Goal: Information Seeking & Learning: Learn about a topic

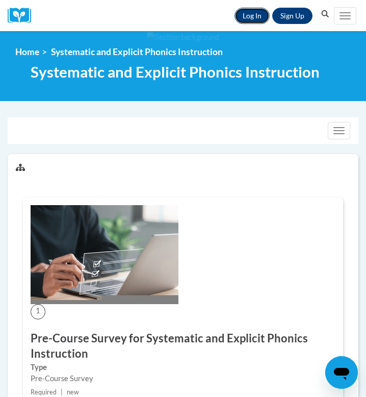
click at [256, 14] on link "Log In" at bounding box center [252, 16] width 35 height 16
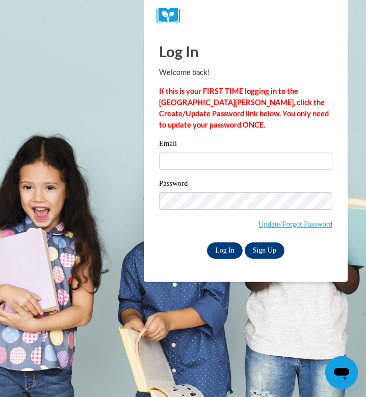
type input "crhend9299@ung.edu"
click at [233, 253] on input "Log In" at bounding box center [225, 250] width 36 height 16
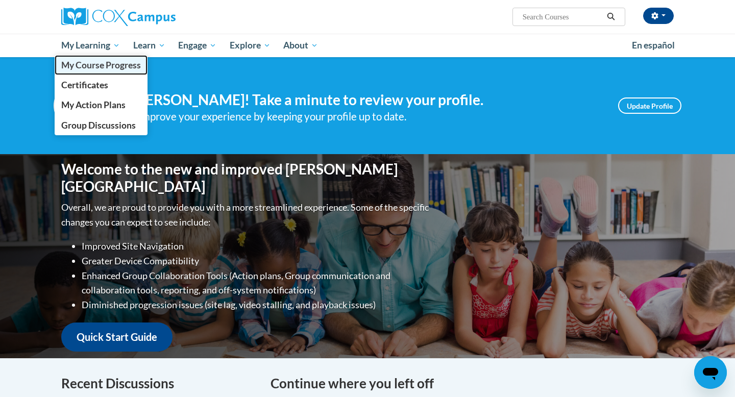
click at [112, 66] on span "My Course Progress" at bounding box center [101, 65] width 80 height 11
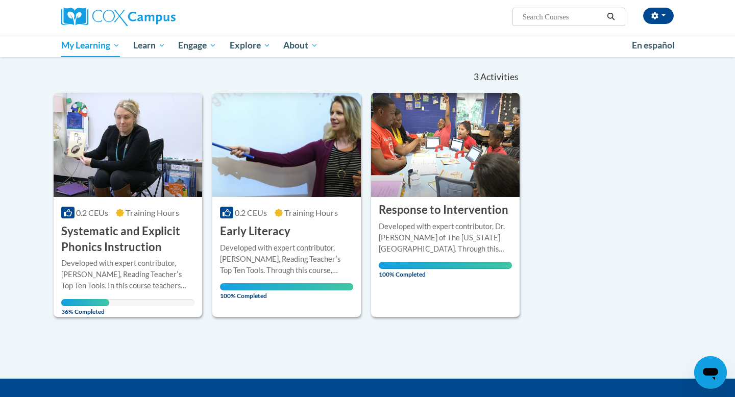
scroll to position [64, 0]
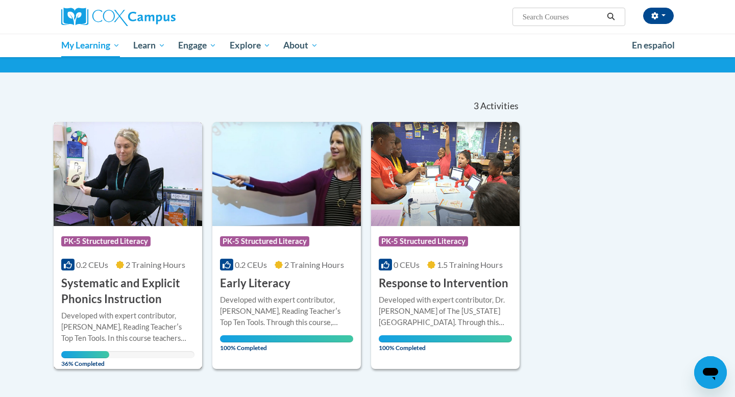
click at [116, 326] on div "Developed with expert contributor, Dr. Deborah Glaser, Reading Teacherʹs Top Te…" at bounding box center [127, 327] width 133 height 34
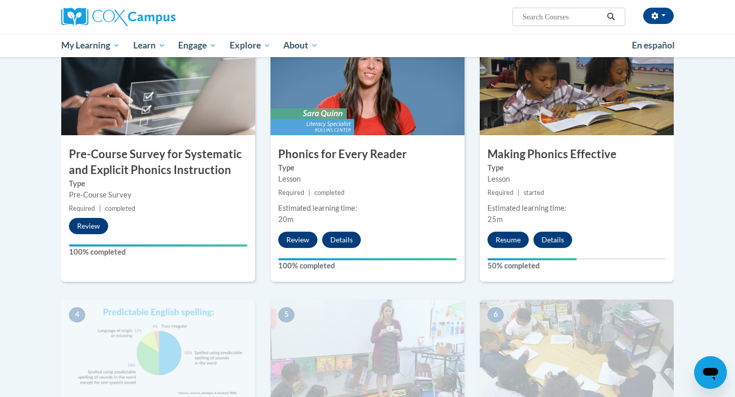
scroll to position [239, 0]
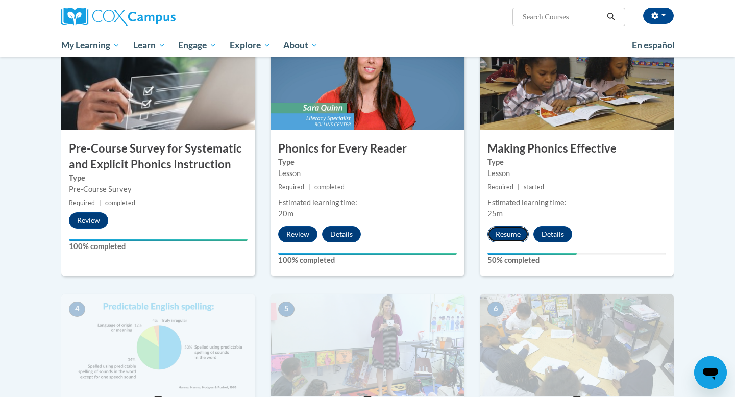
click at [503, 233] on button "Resume" at bounding box center [507, 234] width 41 height 16
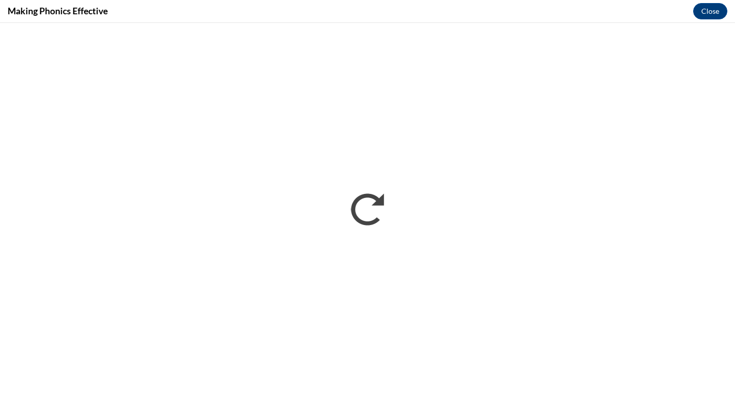
scroll to position [0, 0]
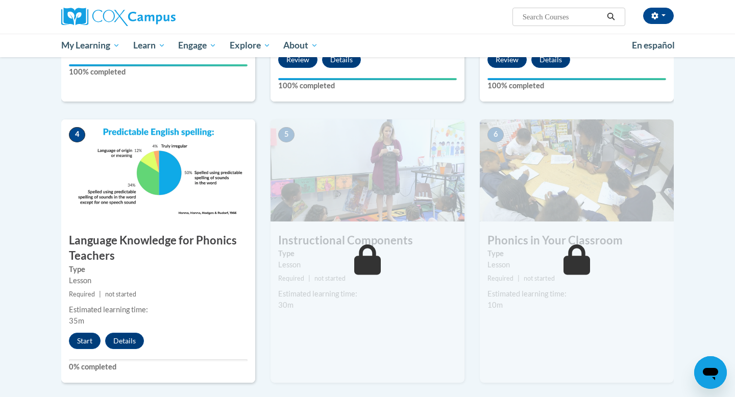
scroll to position [421, 0]
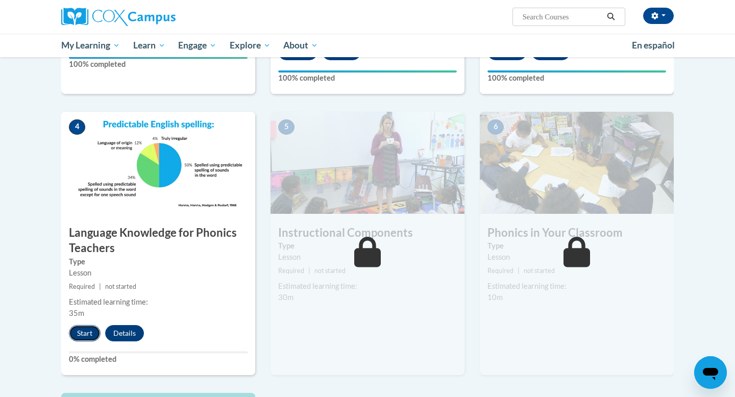
click at [87, 340] on button "Start" at bounding box center [85, 333] width 32 height 16
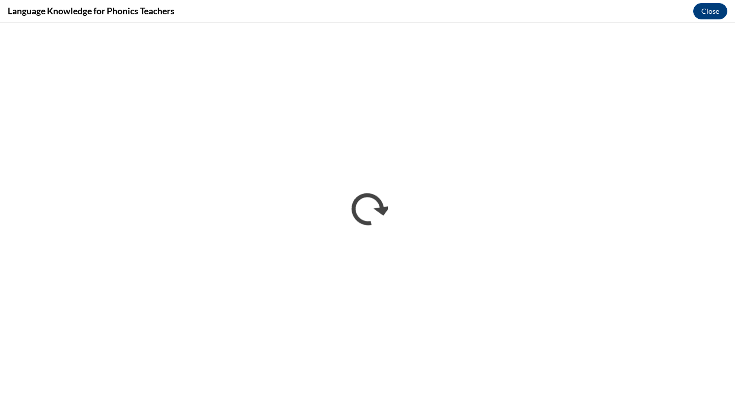
scroll to position [0, 0]
